Goal: Task Accomplishment & Management: Complete application form

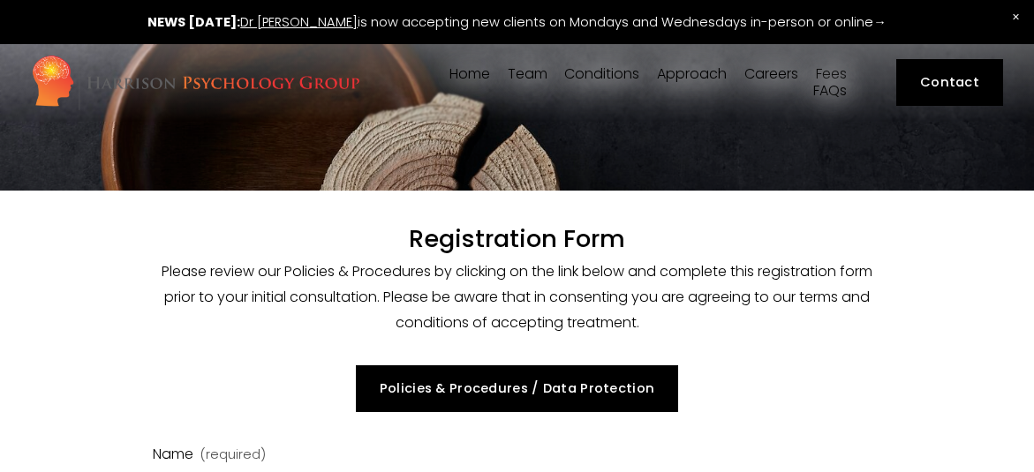
select select "GB"
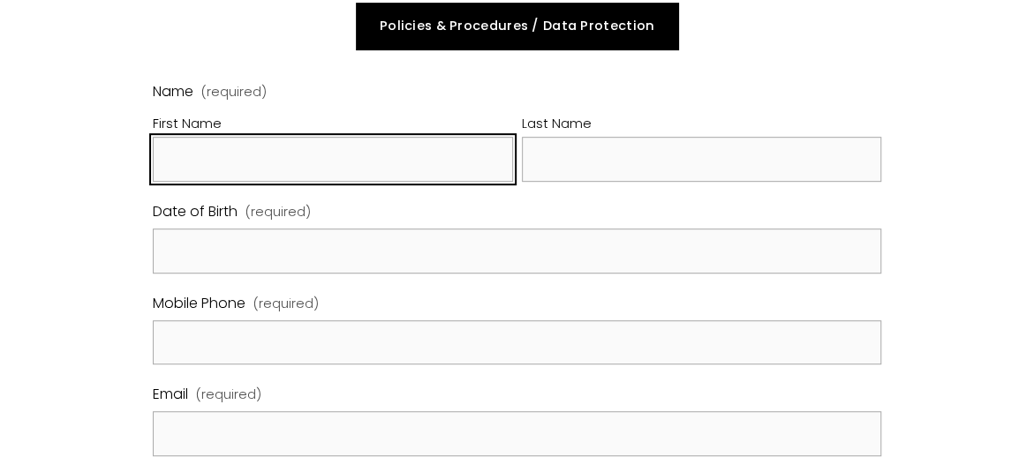
click at [295, 156] on input "First Name" at bounding box center [333, 159] width 360 height 45
type input "Signy"
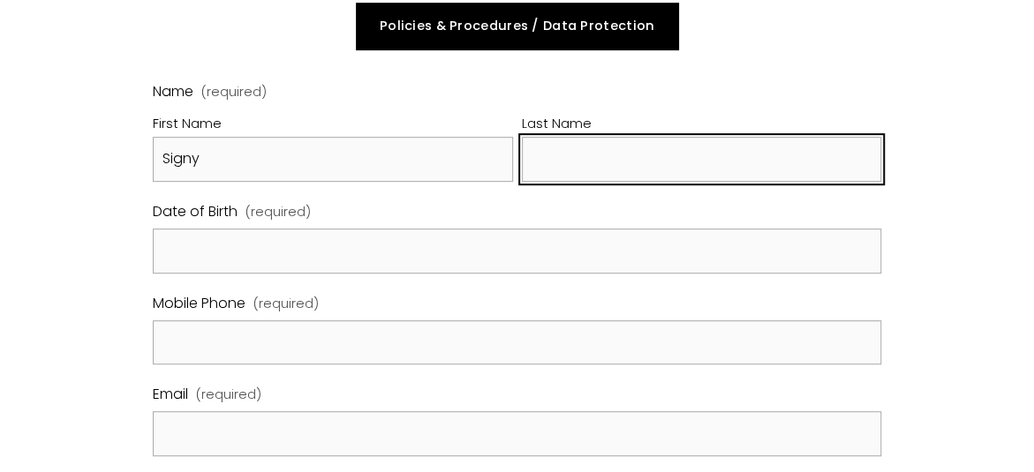
type input "Harnad"
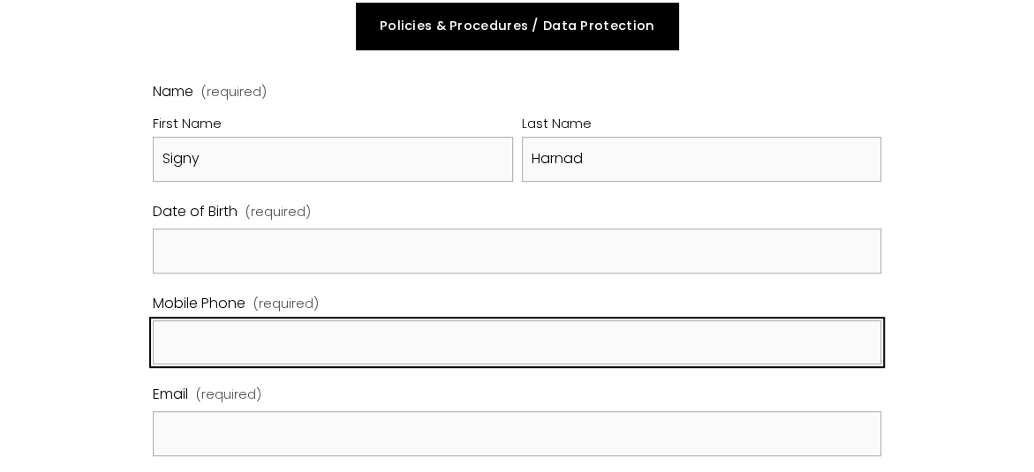
type input "07802753173"
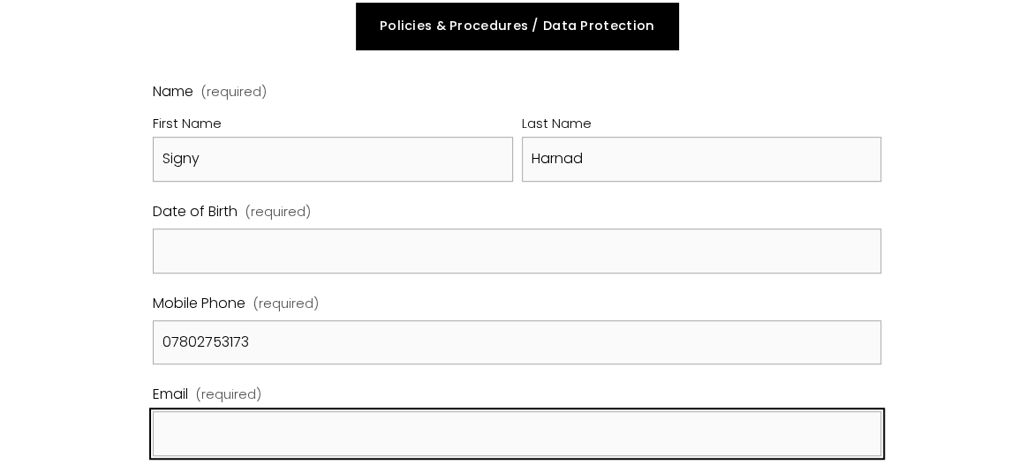
type input "[EMAIL_ADDRESS][DOMAIN_NAME]"
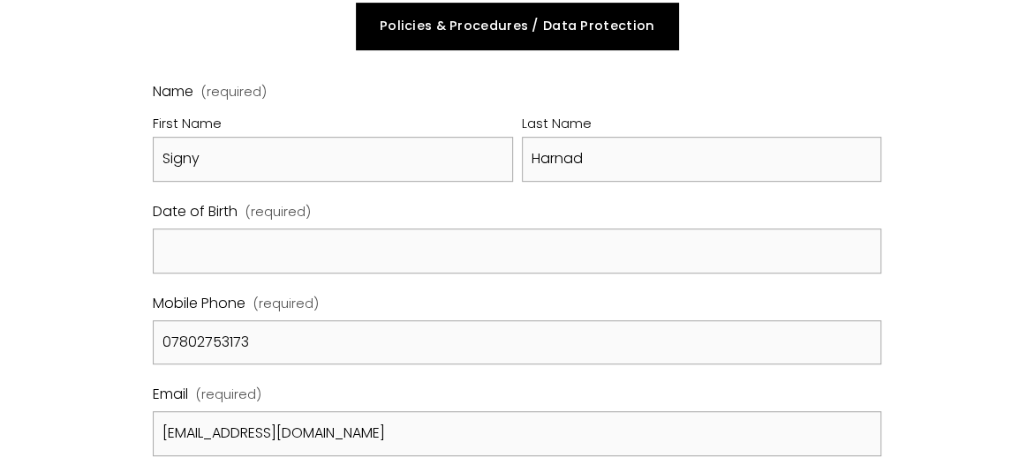
type input "[STREET_ADDRESS]"
type input "Please select a country"
type input "SW12 0DG"
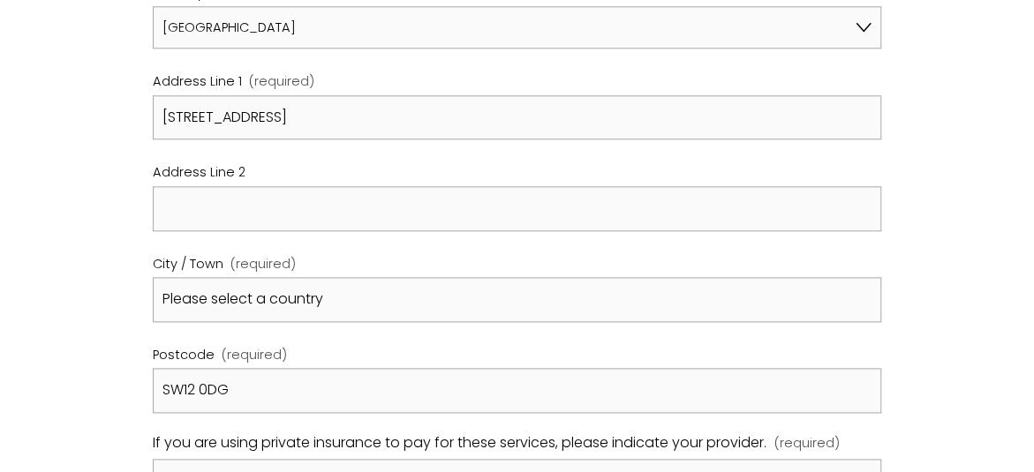
scroll to position [893, 0]
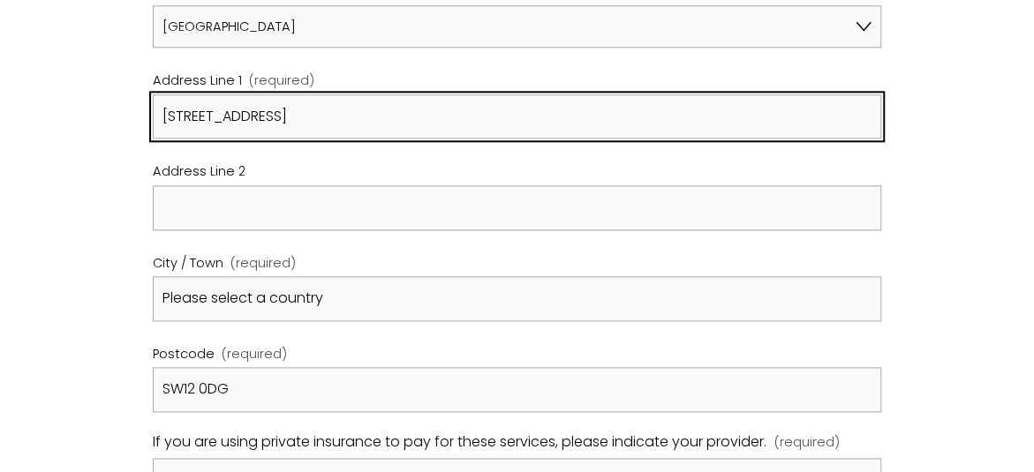
drag, startPoint x: 380, startPoint y: 121, endPoint x: 51, endPoint y: 98, distance: 329.2
type input "[STREET_ADDRESS]"
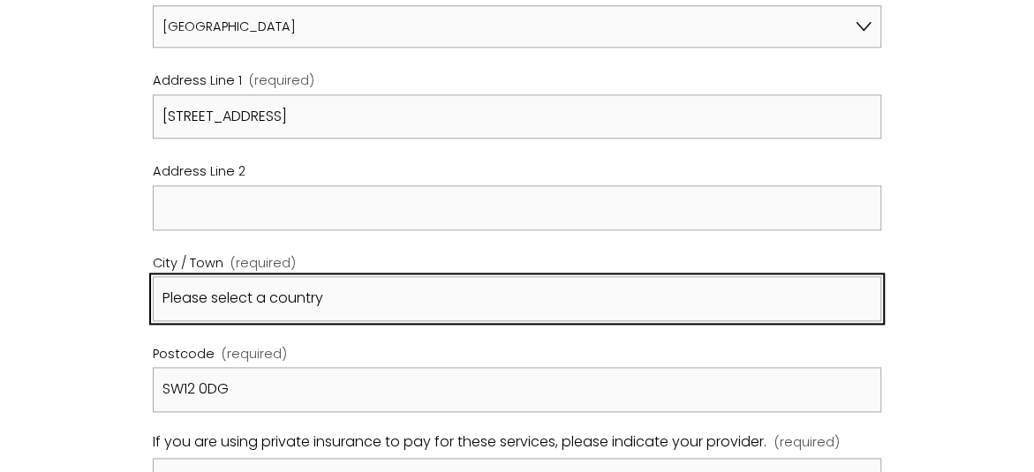
click at [330, 303] on input "Please select a country" at bounding box center [517, 298] width 729 height 45
drag, startPoint x: 367, startPoint y: 300, endPoint x: 56, endPoint y: 232, distance: 319.0
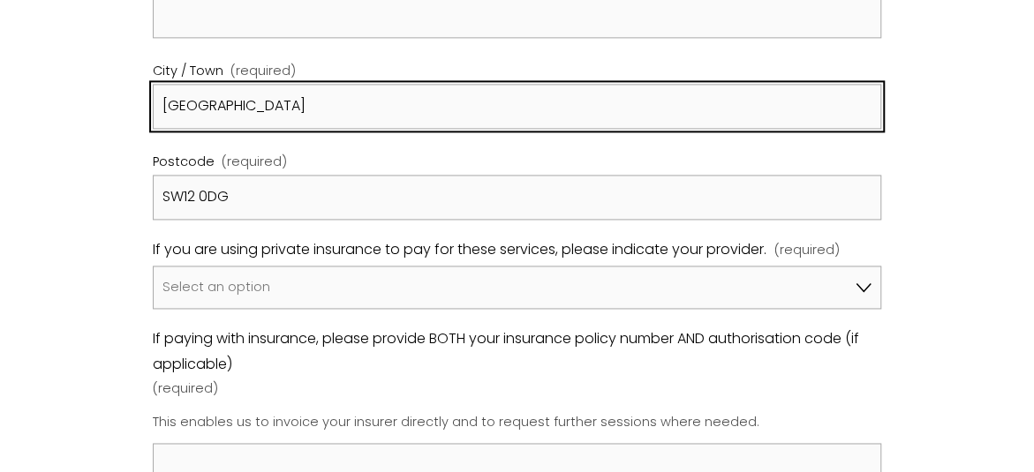
scroll to position [1087, 0]
type input "[GEOGRAPHIC_DATA]"
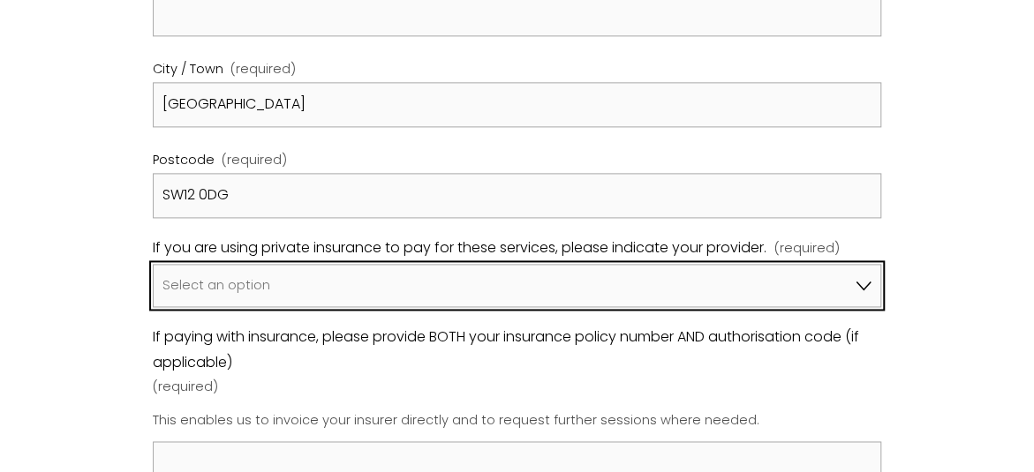
click at [208, 276] on select "Select an option I am not using insurance Axa Aviva Bupa Cigna Healix Vitality …" at bounding box center [517, 285] width 729 height 42
select select "Bupa"
click at [153, 264] on select "Select an option I am not using insurance Axa Aviva Bupa Cigna Healix Vitality …" at bounding box center [517, 285] width 729 height 42
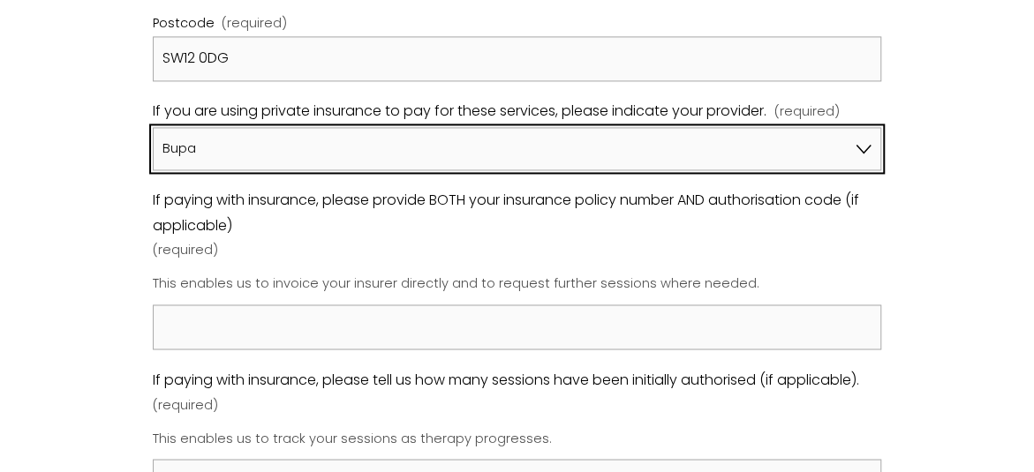
scroll to position [1227, 0]
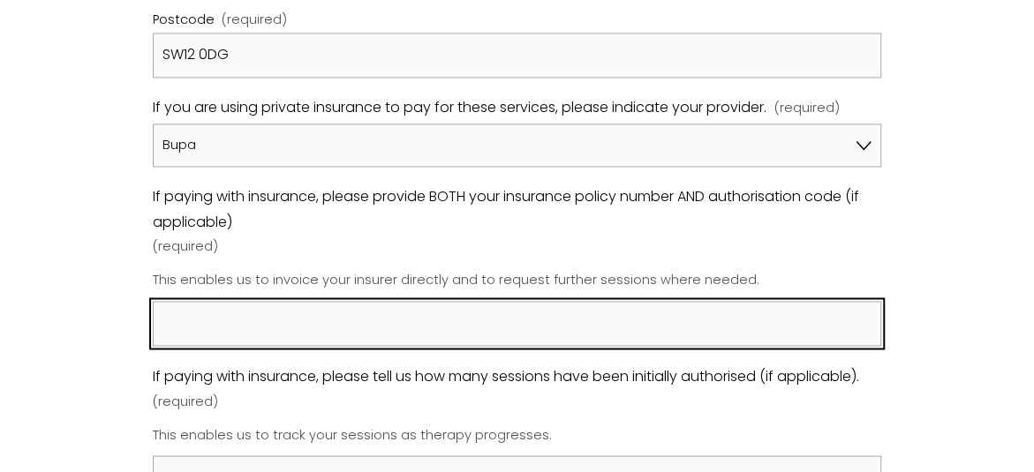
click at [289, 322] on input "If paying with insurance, please provide BOTH your insurance policy number AND …" at bounding box center [517, 323] width 729 height 45
paste input "You'll need your pre-authorisation number, which is 69045002, and your Bupa reg…"
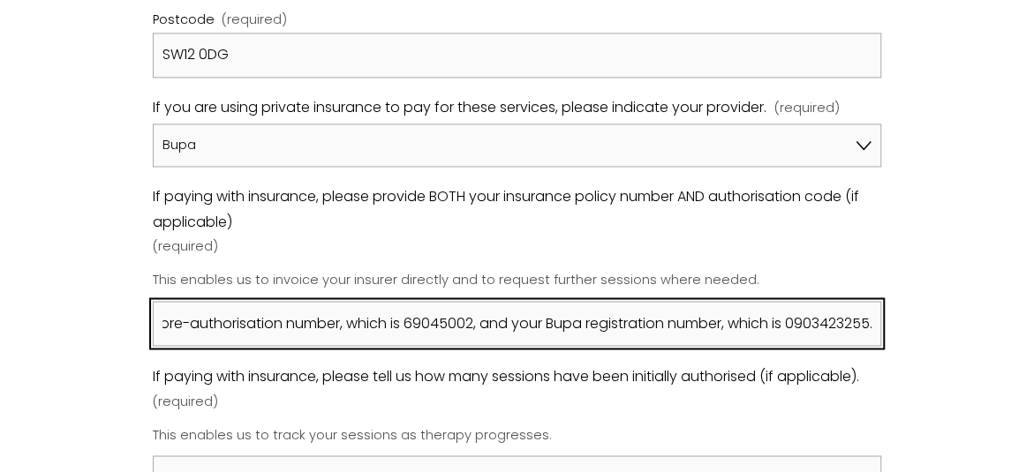
scroll to position [0, 0]
drag, startPoint x: 341, startPoint y: 321, endPoint x: -2, endPoint y: 275, distance: 345.7
click at [362, 334] on input "You'll need your pre-authorisation number, which is 69045002, and your Bupa reg…" at bounding box center [517, 323] width 729 height 45
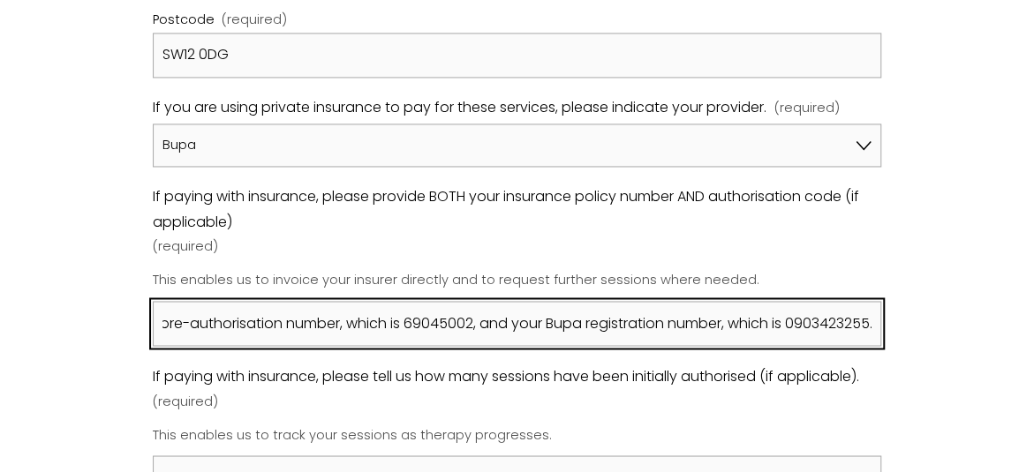
drag, startPoint x: 605, startPoint y: 316, endPoint x: 883, endPoint y: 324, distance: 278.2
click at [883, 324] on div "Name (required) First Name Signy Last Name [PERSON_NAME] Date of Birth (require…" at bounding box center [517, 381] width 759 height 2363
click at [775, 312] on input "You'll need your pre-authorisation number, which is 69045002, and your Bupa reg…" at bounding box center [517, 323] width 729 height 45
drag, startPoint x: 588, startPoint y: 298, endPoint x: 118, endPoint y: 267, distance: 470.7
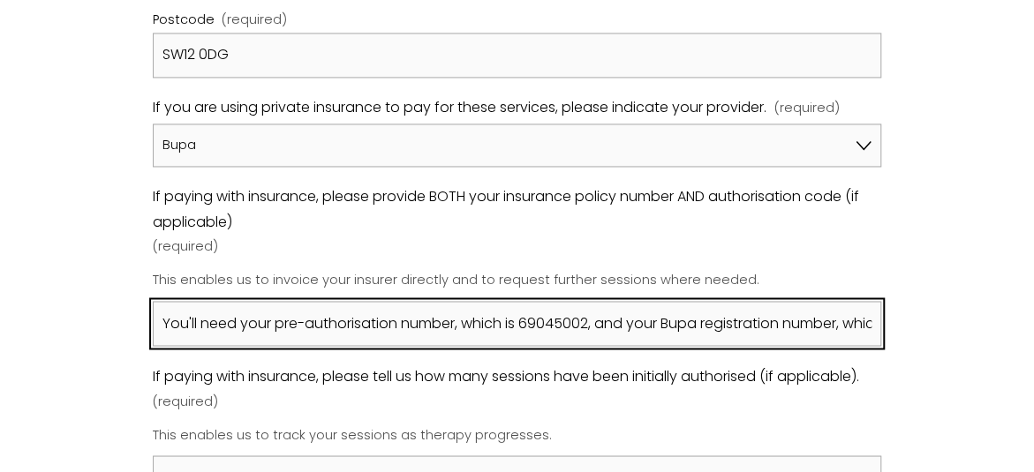
click at [118, 267] on div "Registration Form Please review our Policies & Procedures by clicking on the li…" at bounding box center [517, 281] width 1034 height 2635
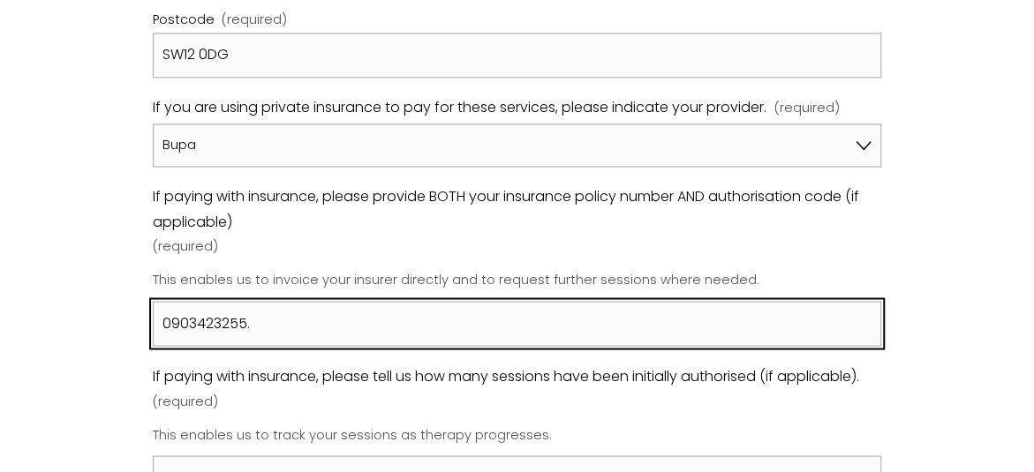
click at [287, 314] on input "0903423255." at bounding box center [517, 323] width 729 height 45
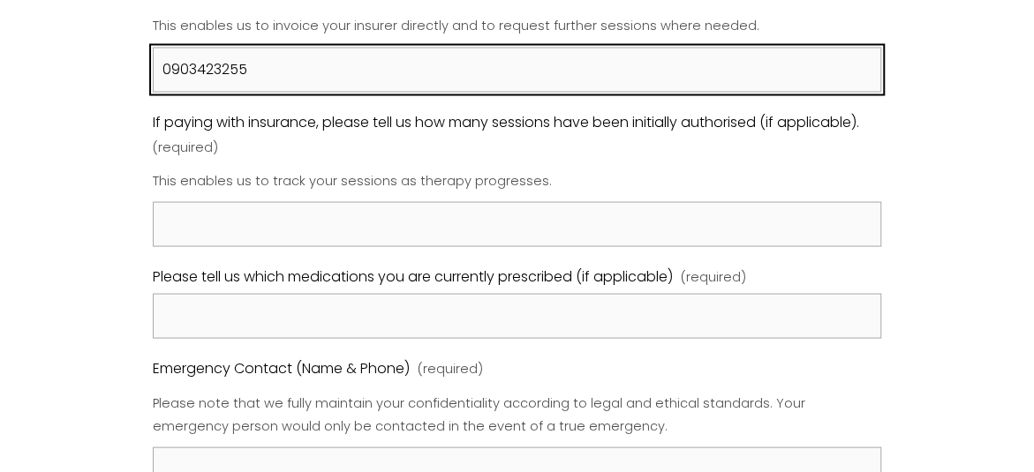
type input "0903423255"
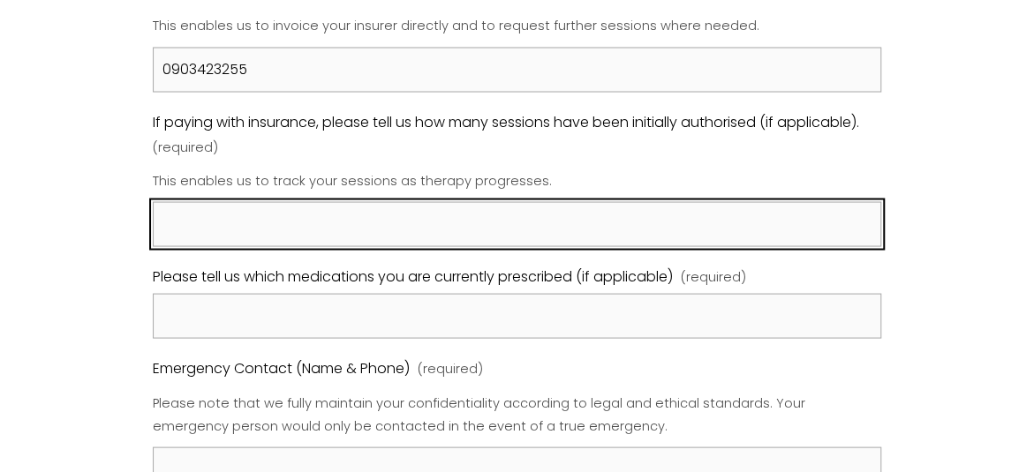
click at [320, 207] on input "If paying with insurance, please tell us how many sessions have been initially …" at bounding box center [517, 223] width 729 height 45
type input "NA - 20 or more"
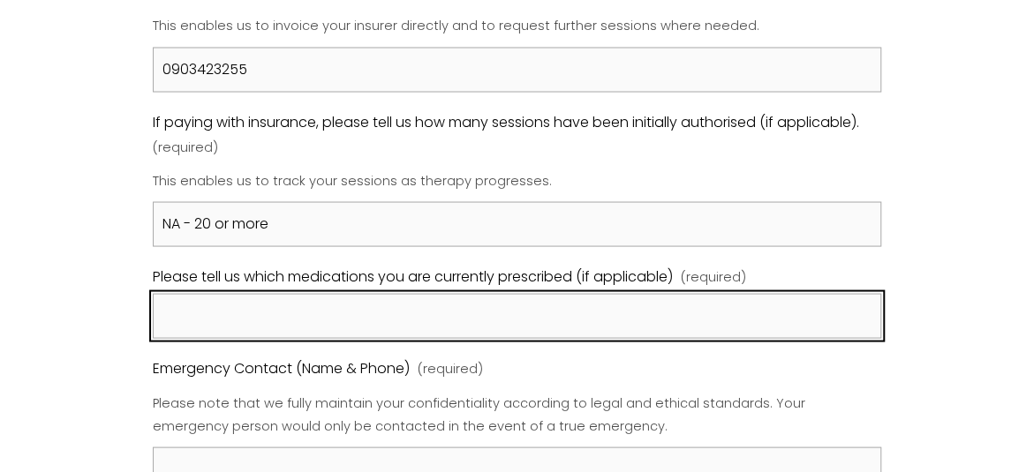
click at [304, 298] on input "Please tell us which medications you are currently prescribed (if applicable) (…" at bounding box center [517, 315] width 729 height 45
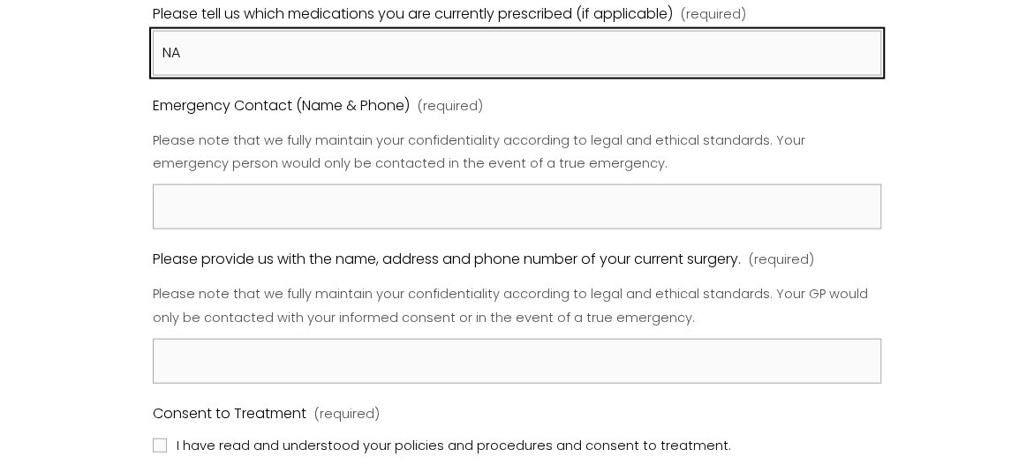
scroll to position [1746, 0]
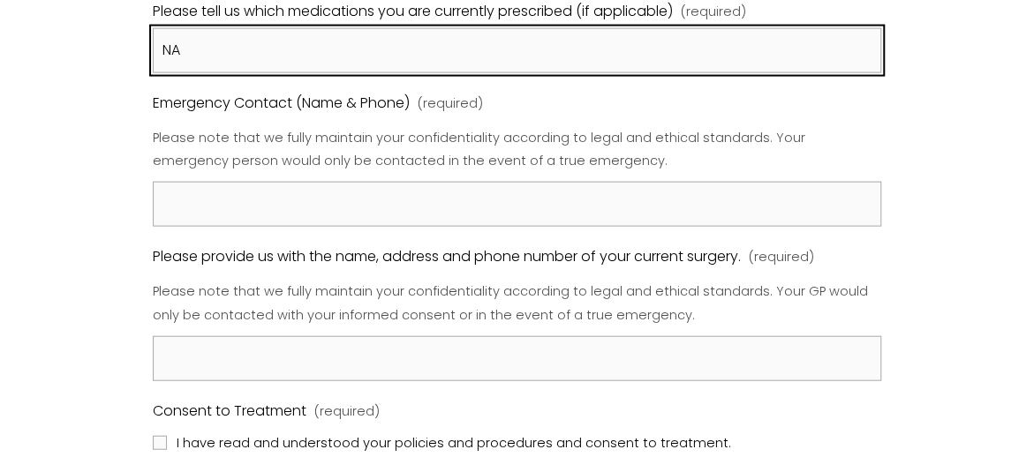
type input "NA"
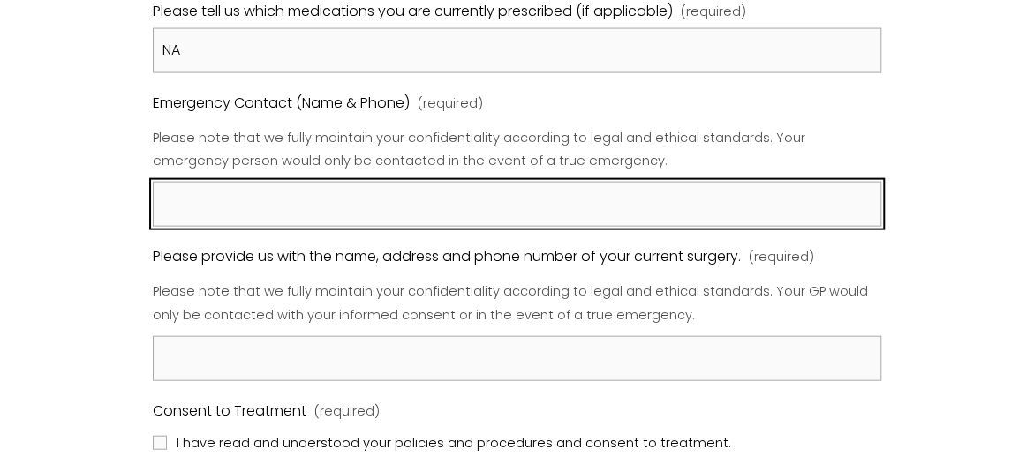
click at [221, 198] on input "Emergency Contact (Name & Phone) (required)" at bounding box center [517, 204] width 729 height 45
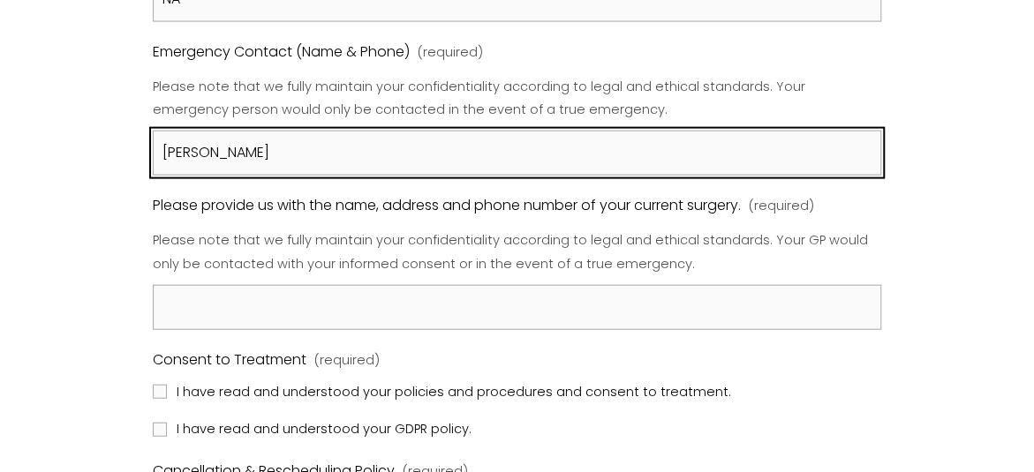
type input "[PERSON_NAME]"
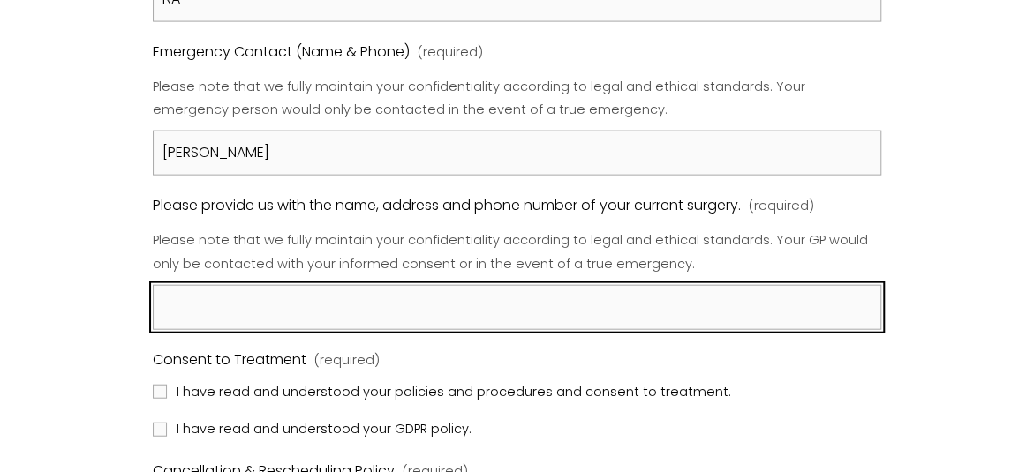
click at [265, 294] on input "Please provide us with the name, address and phone number of your current surge…" at bounding box center [517, 307] width 729 height 45
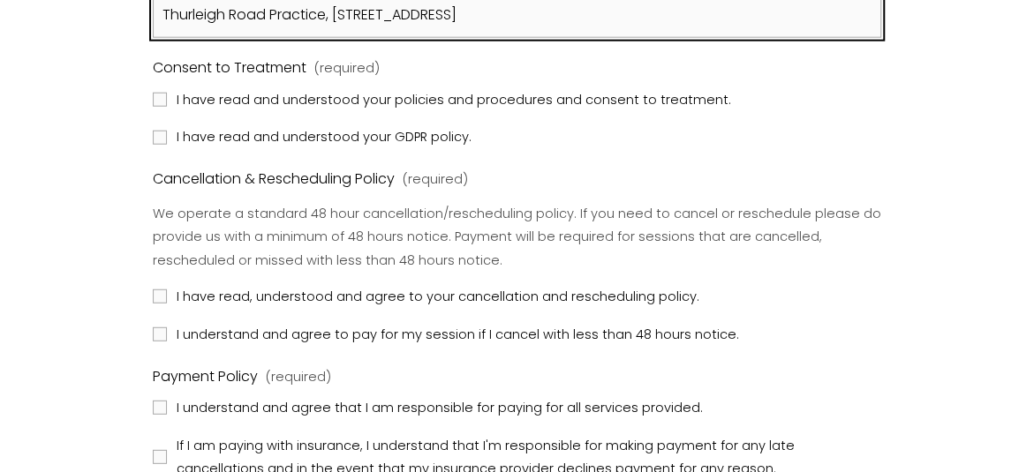
scroll to position [2091, 0]
type input "Thurleigh Road Practice, [STREET_ADDRESS]"
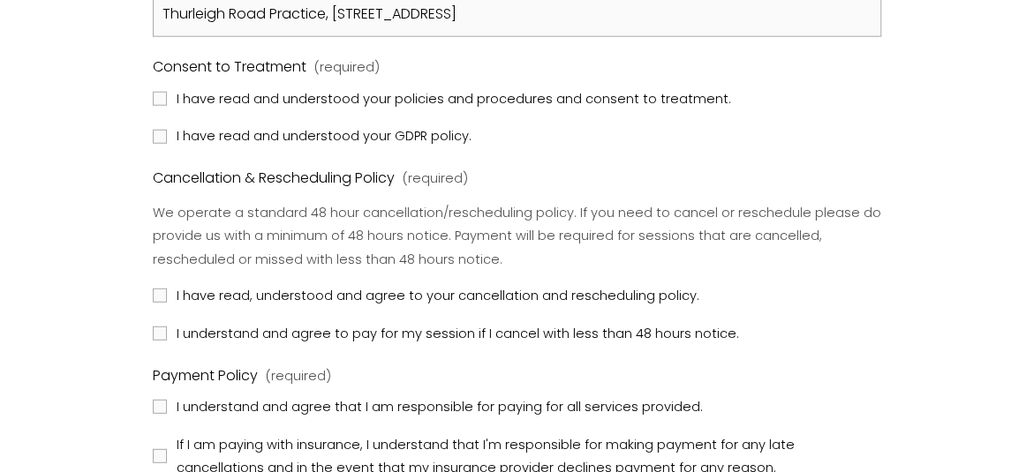
click at [167, 130] on label "I have read and understood your GDPR policy." at bounding box center [314, 135] width 322 height 23
click at [167, 130] on input "I have read and understood your GDPR policy." at bounding box center [160, 137] width 14 height 14
checkbox input "true"
click at [155, 79] on fieldset "Consent to Treatment (required) I have read and understood your policies and pr…" at bounding box center [517, 102] width 729 height 94
click at [167, 98] on label "I have read and understood your policies and procedures and consent to treatmen…" at bounding box center [444, 98] width 582 height 23
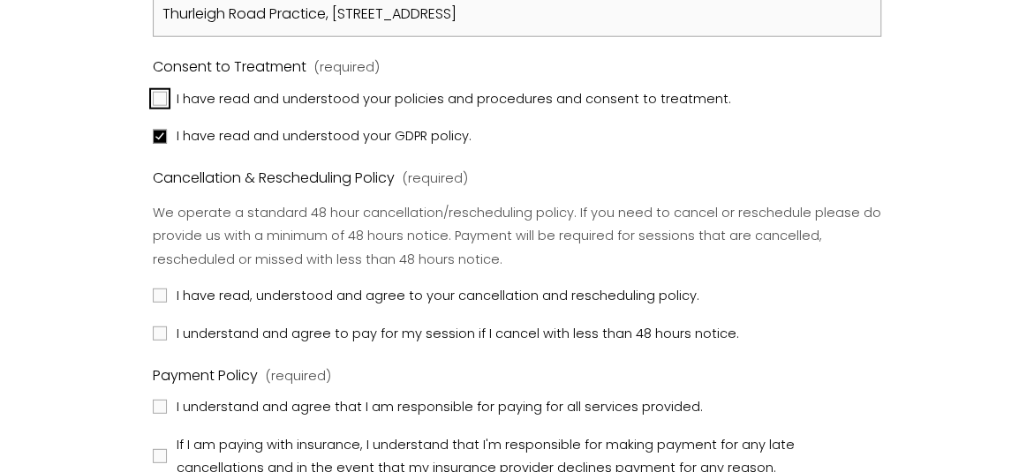
click at [167, 98] on input "I have read and understood your policies and procedures and consent to treatmen…" at bounding box center [160, 99] width 14 height 14
checkbox input "true"
click at [161, 296] on input "I have read, understood and agree to your cancellation and rescheduling policy." at bounding box center [160, 296] width 14 height 14
checkbox input "true"
click at [162, 327] on input "I understand and agree to pay for my session if I cancel with less than 48 hour…" at bounding box center [160, 334] width 14 height 14
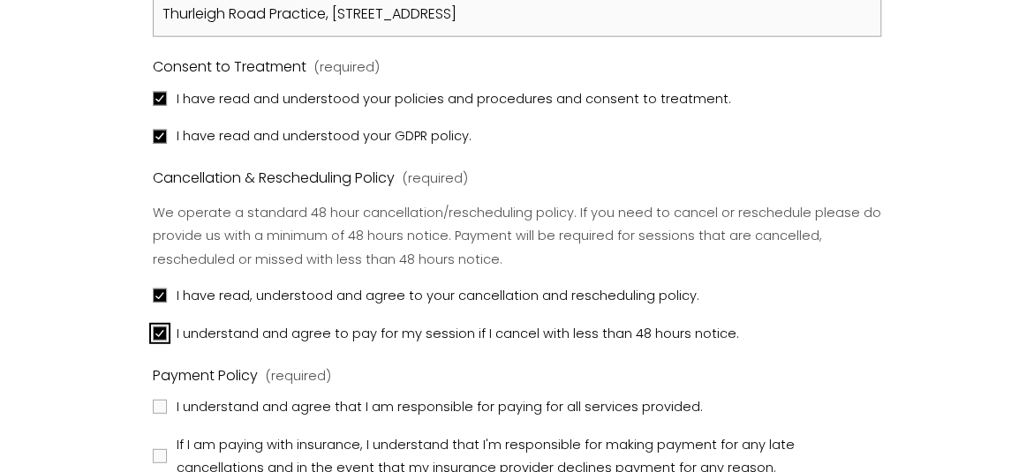
checkbox input "true"
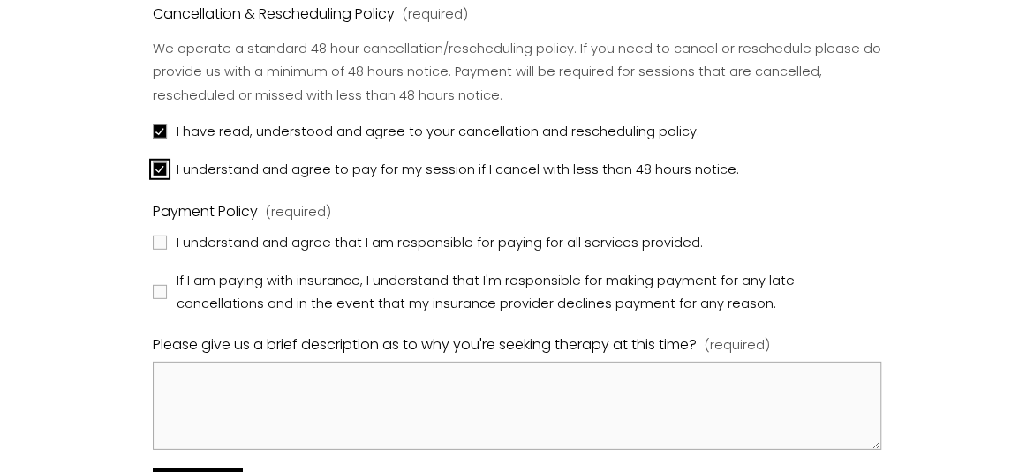
scroll to position [2256, 0]
click at [162, 286] on input "If I am paying with insurance, I understand that I'm responsible for making pay…" at bounding box center [160, 291] width 14 height 14
checkbox input "true"
click at [162, 235] on input "I understand and agree that I am responsible for paying for all services provid…" at bounding box center [160, 242] width 14 height 14
checkbox input "true"
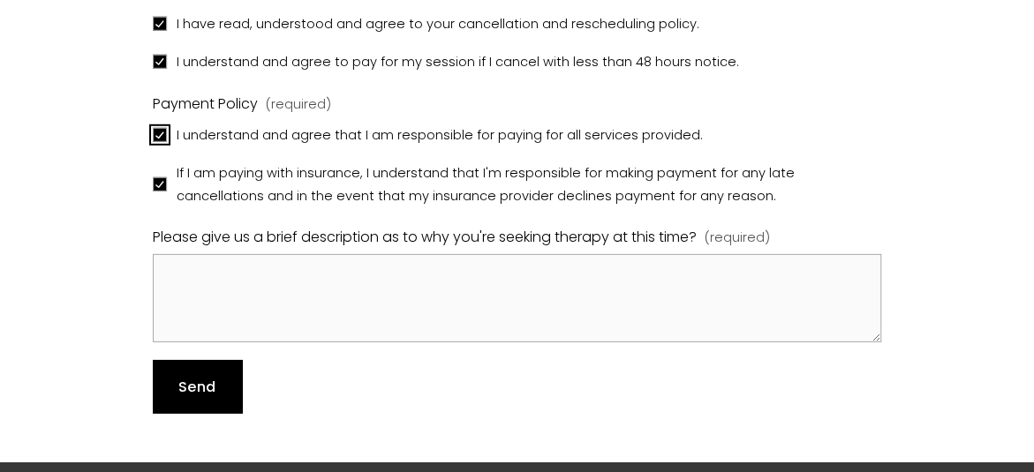
scroll to position [2384, 0]
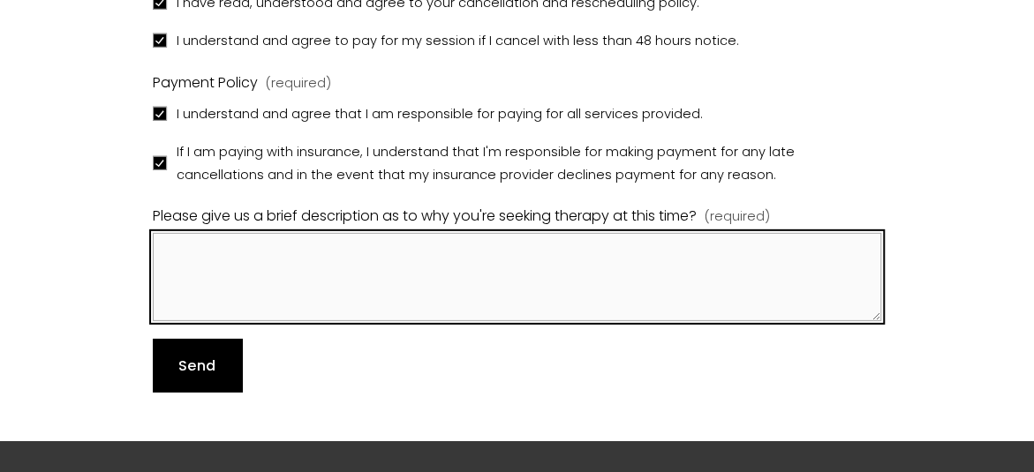
click at [264, 268] on textarea "Please give us a brief description as to why you're seeking therapy at this tim…" at bounding box center [517, 277] width 729 height 88
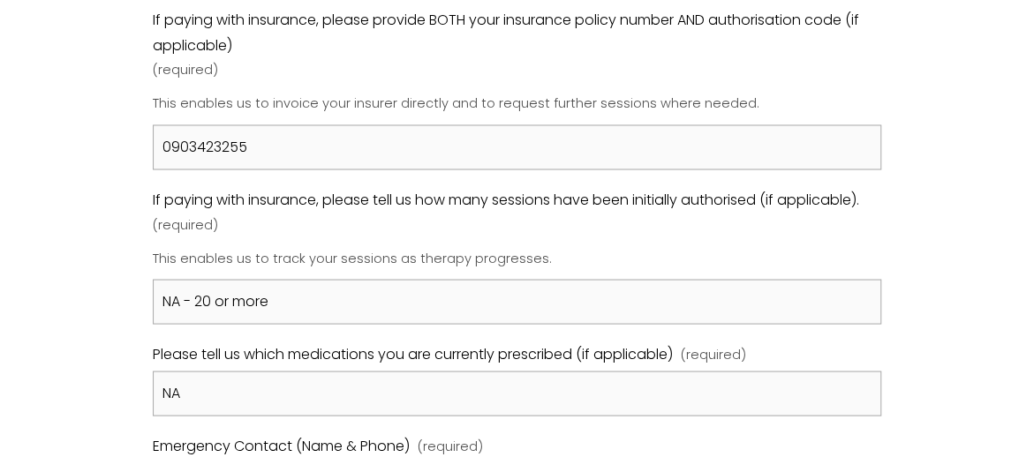
scroll to position [1388, 0]
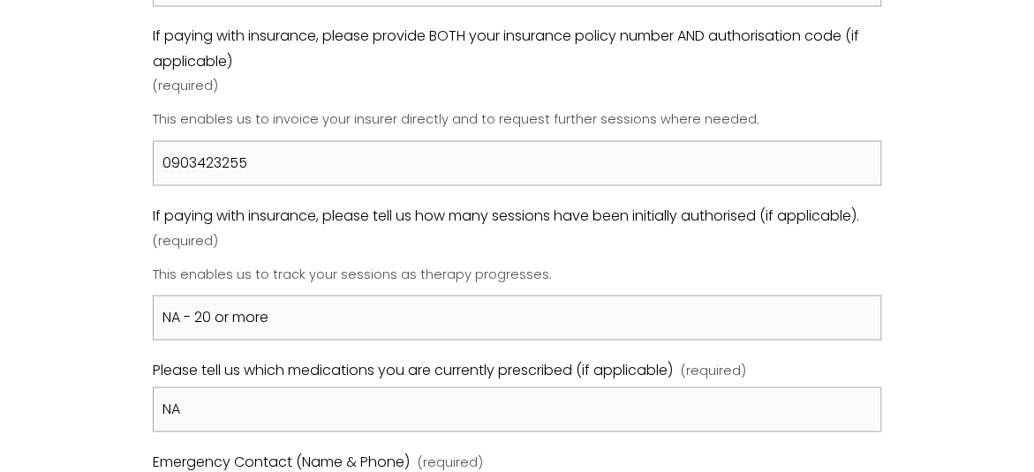
type textarea "I've been struggling"
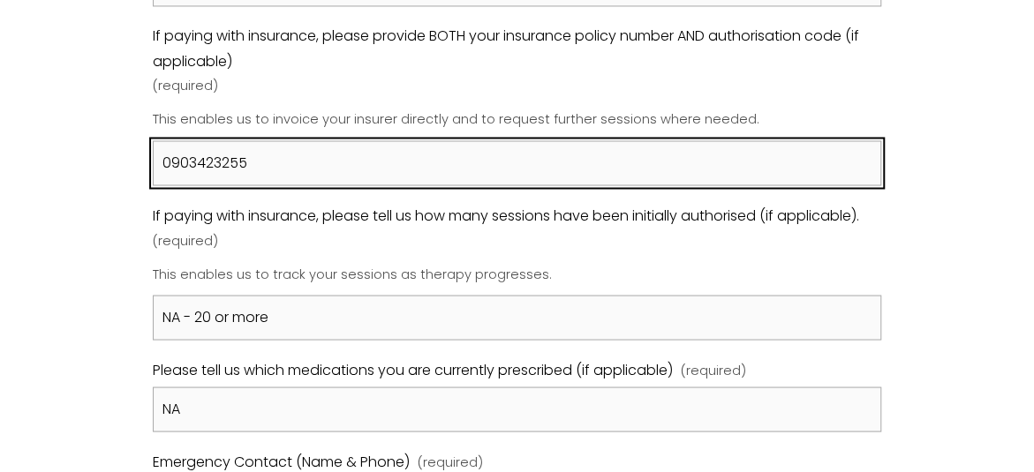
drag, startPoint x: 296, startPoint y: 157, endPoint x: 102, endPoint y: 114, distance: 199.0
click at [102, 114] on div "Registration Form Please review our Policies & Procedures by clicking on the li…" at bounding box center [517, 120] width 1034 height 2635
paste input "You'll need your pre-authorisation number, which is 69045002, and your Bupa reg…"
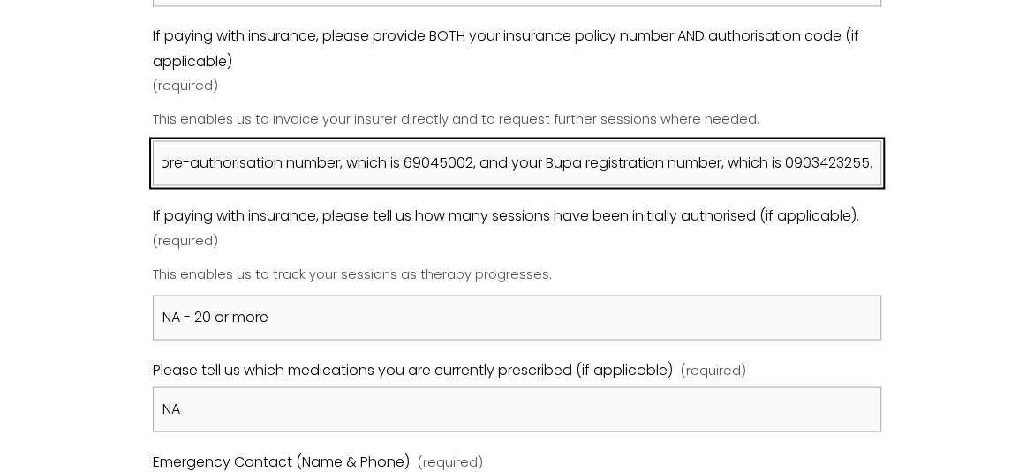
scroll to position [0, 0]
drag, startPoint x: 285, startPoint y: 169, endPoint x: -76, endPoint y: 129, distance: 363.3
click at [285, 140] on input "You'll need your pre-authorisation number, which is 69045002, and your Bupa reg…" at bounding box center [517, 162] width 729 height 45
drag, startPoint x: 274, startPoint y: 158, endPoint x: 52, endPoint y: 141, distance: 222.2
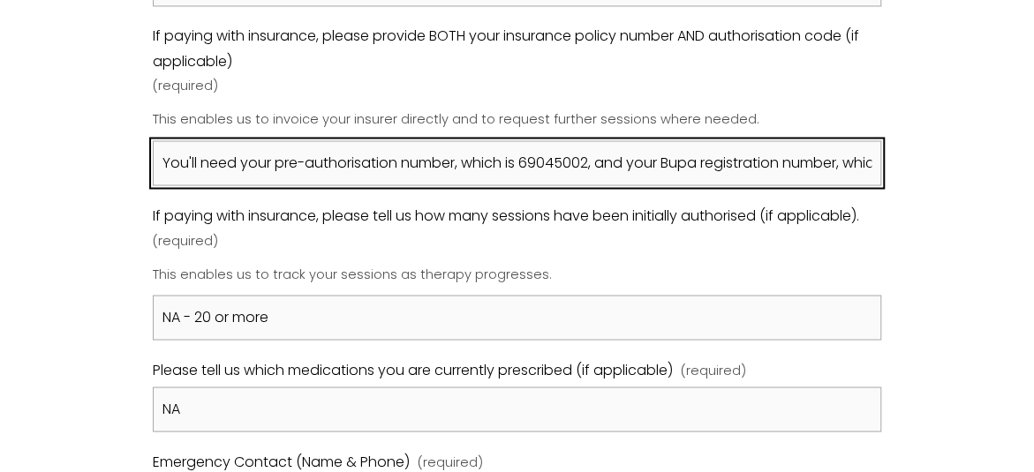
click at [52, 141] on div "Registration Form Please review our Policies & Procedures by clicking on the li…" at bounding box center [517, 120] width 1034 height 2635
click at [634, 154] on input "Via Bupa. The pre-authorisation number, which is 69045002, and your Bupa regist…" at bounding box center [517, 162] width 729 height 45
drag, startPoint x: 634, startPoint y: 154, endPoint x: 903, endPoint y: 177, distance: 270.2
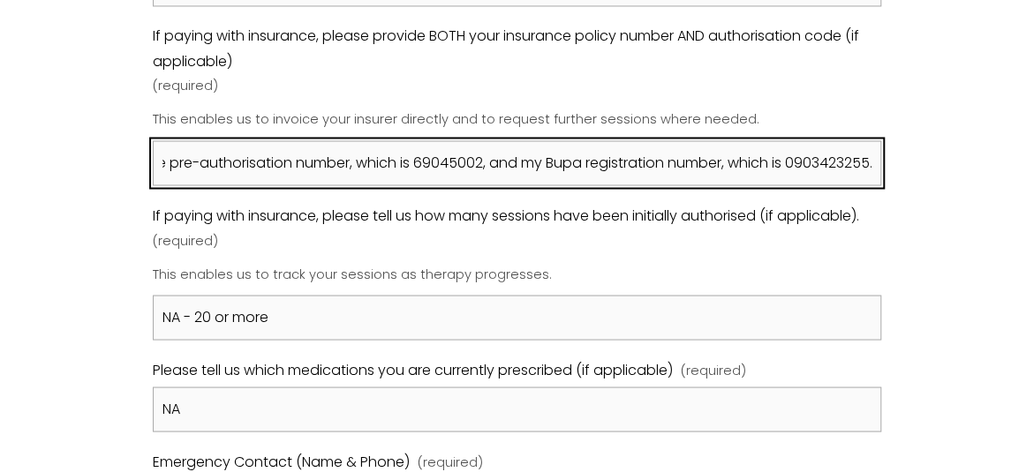
click at [903, 177] on div "Registration Form Please review our Policies & Procedures by clicking on the li…" at bounding box center [517, 120] width 1034 height 2635
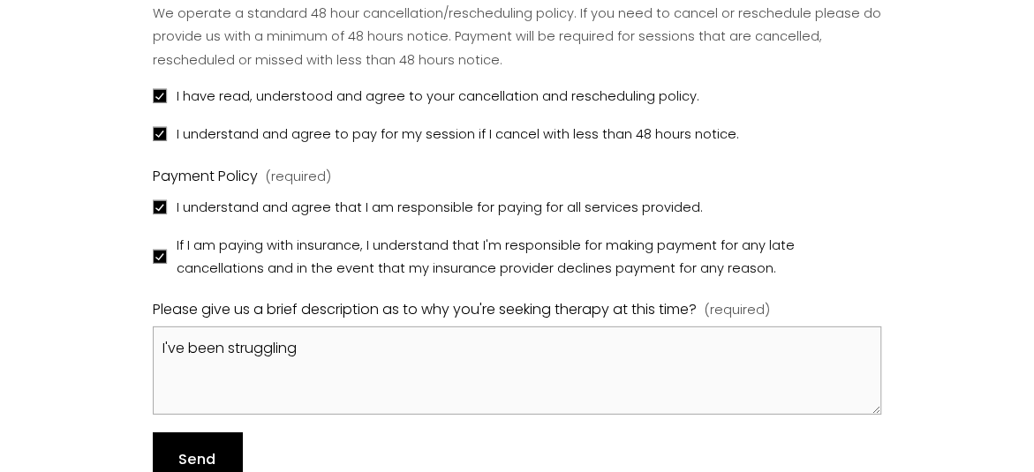
scroll to position [2287, 0]
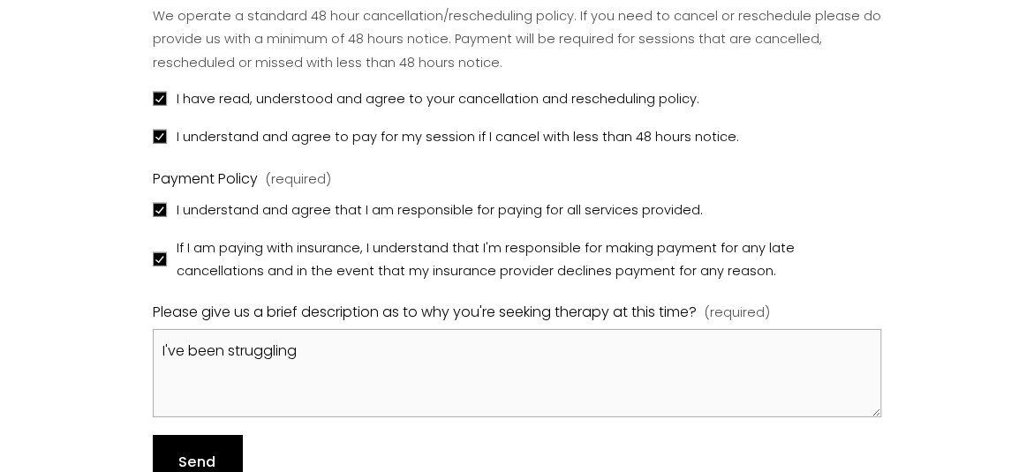
type input "Via Bupa. The pre-authorisation number, which is 69045002, and my Bupa registra…"
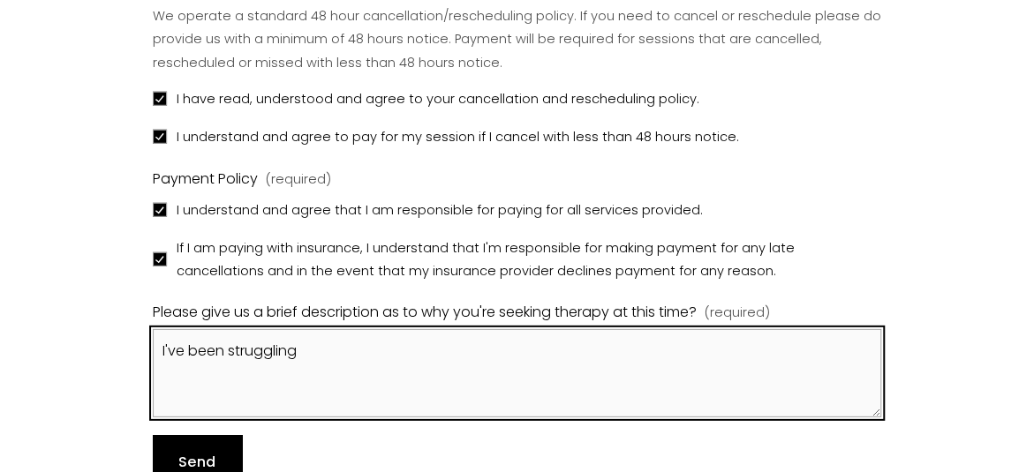
click at [339, 359] on textarea "I've been struggling" at bounding box center [517, 373] width 729 height 88
drag, startPoint x: 442, startPoint y: 345, endPoint x: 780, endPoint y: 365, distance: 338.7
click at [780, 365] on textarea "I've been struggling a lot with mental health" at bounding box center [517, 373] width 729 height 88
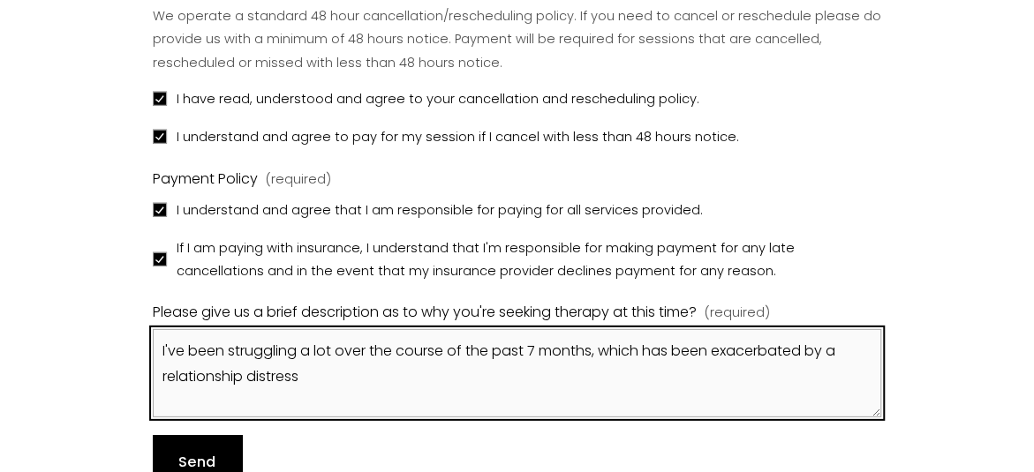
click at [858, 343] on textarea "I've been struggling a lot over the course of the past 7 months, which has been…" at bounding box center [517, 373] width 729 height 88
click at [664, 385] on textarea "I've been struggling a lot over the course of the past 7 months, which has been…" at bounding box center [517, 373] width 729 height 88
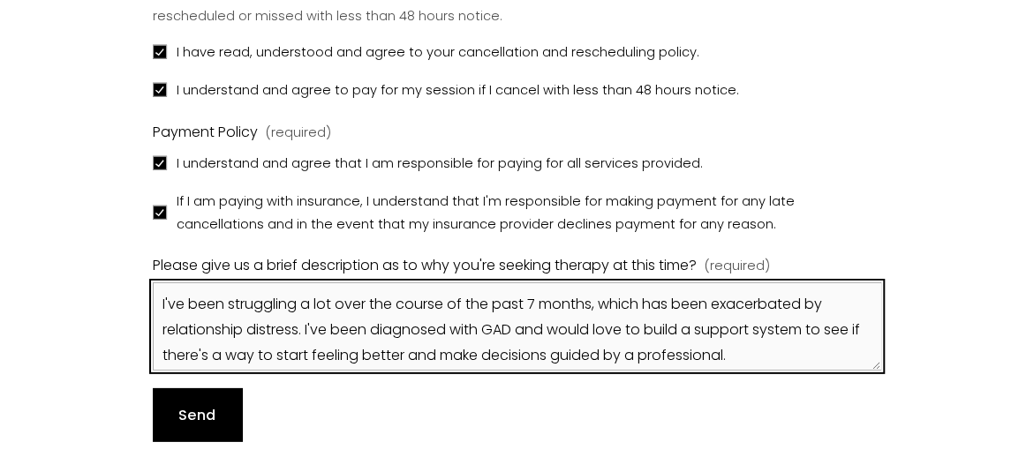
scroll to position [2584, 0]
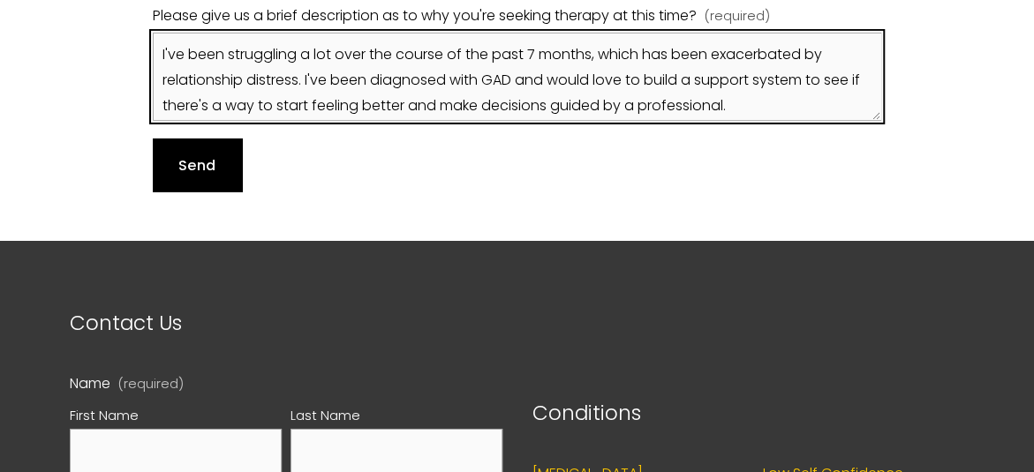
type textarea "I've been struggling a lot over the course of the past 7 months, which has been…"
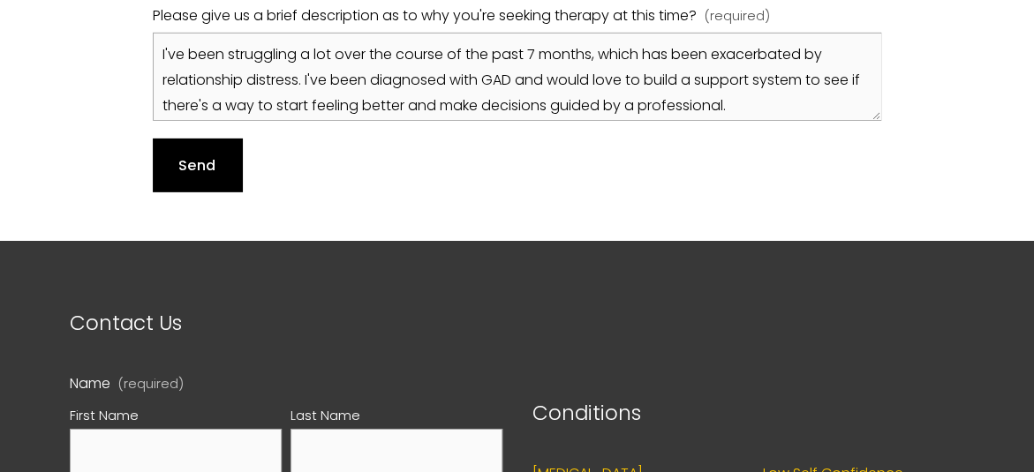
click at [183, 155] on span "Send" at bounding box center [196, 165] width 37 height 20
